Goal: Complete application form

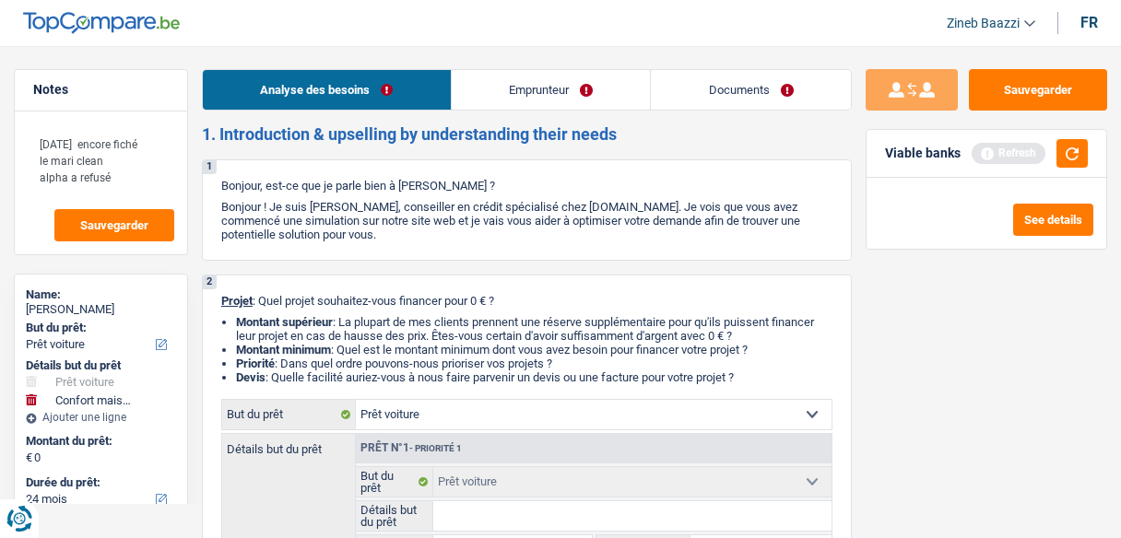
select select "car"
select select "household"
select select "24"
select select "car"
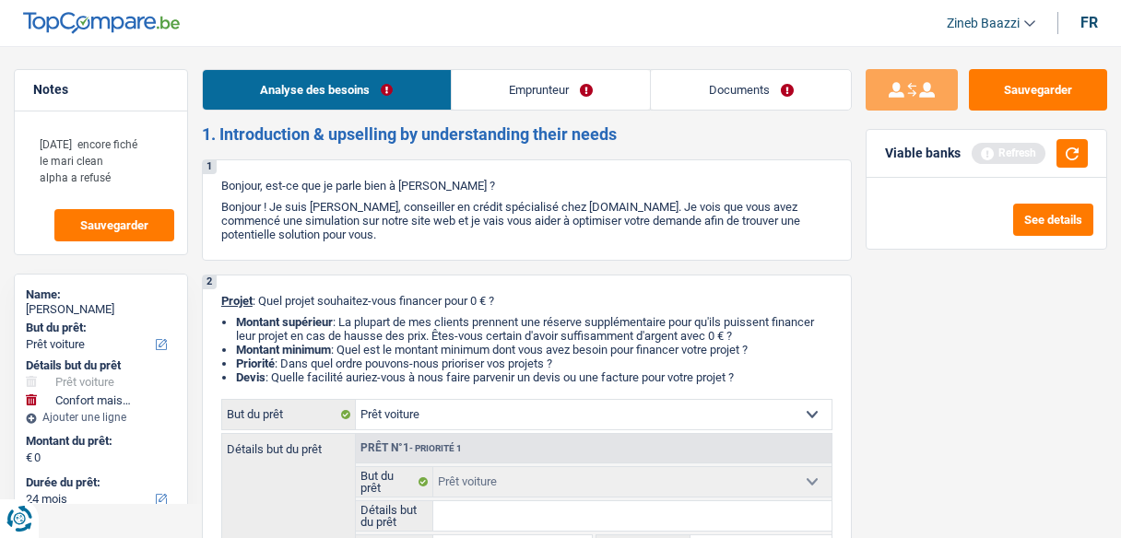
select select "car"
select select "household"
select select "24"
select select "liberal"
select select "ownerWithoutMortgage"
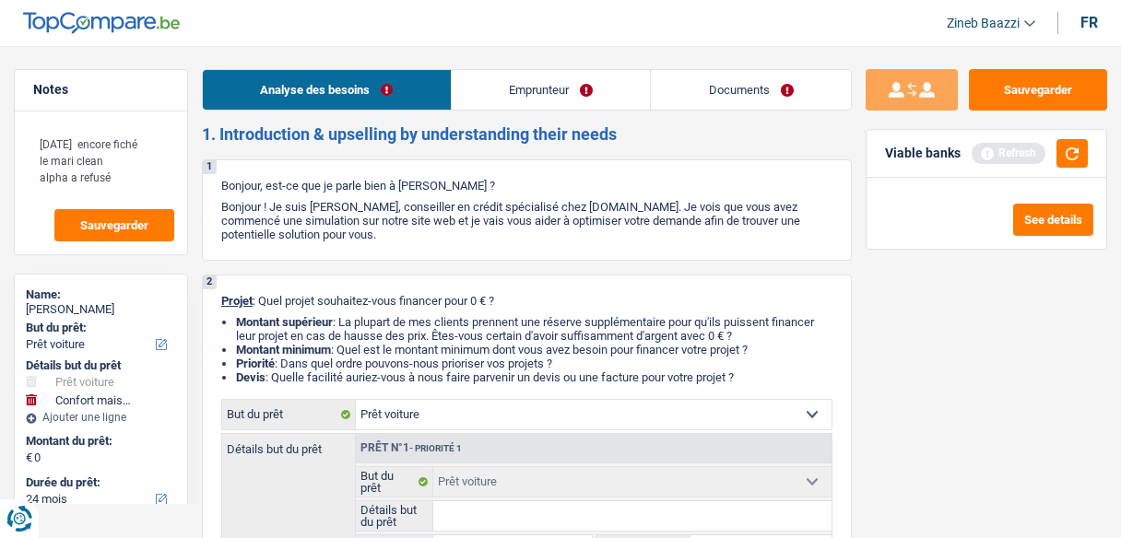
select select "creditConsolidation"
select select "car"
select select "household"
select select "24"
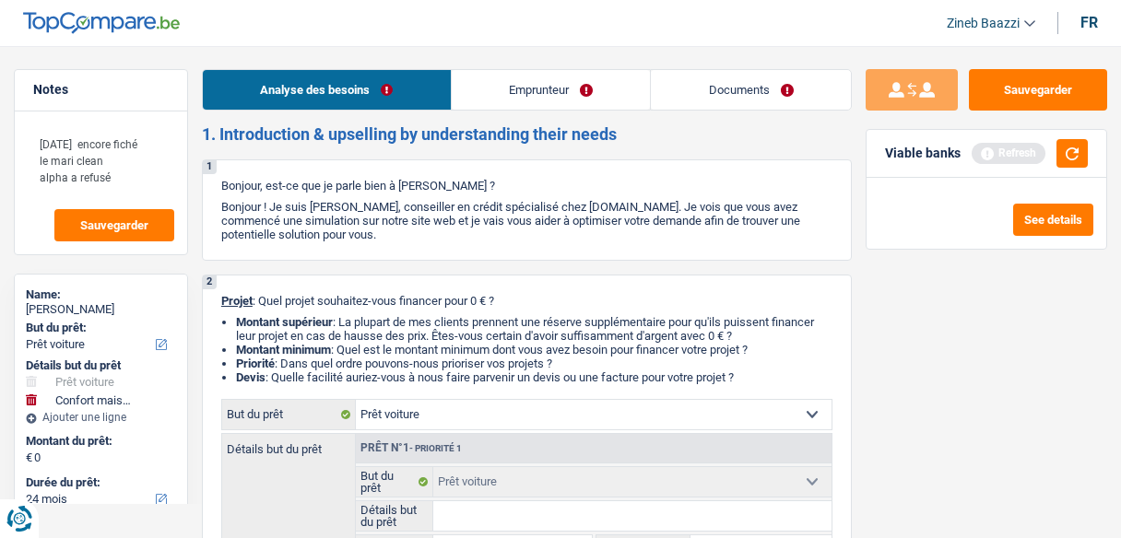
select select "84"
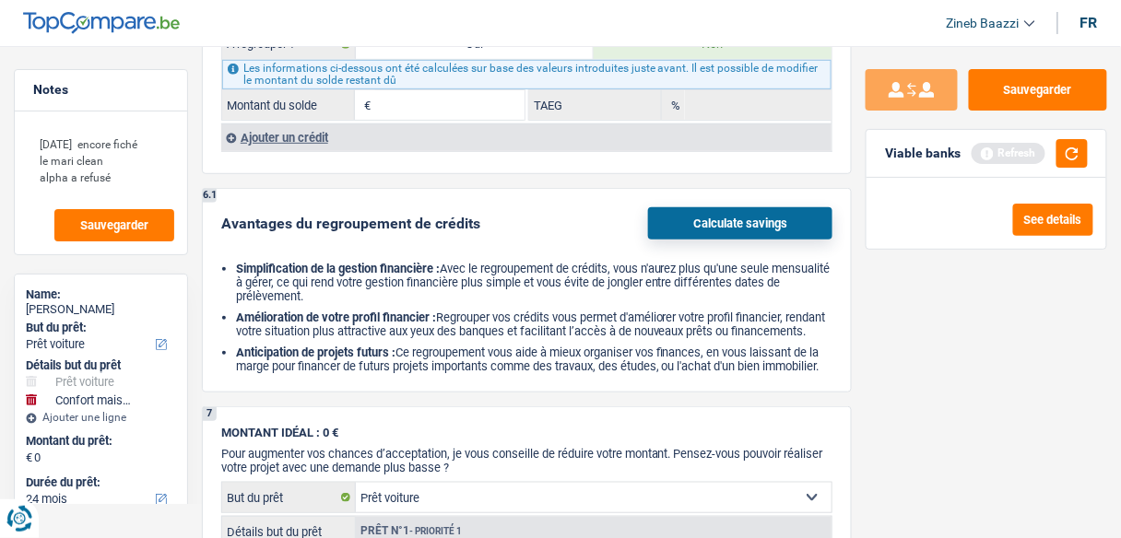
scroll to position [1814, 0]
